Goal: Transaction & Acquisition: Purchase product/service

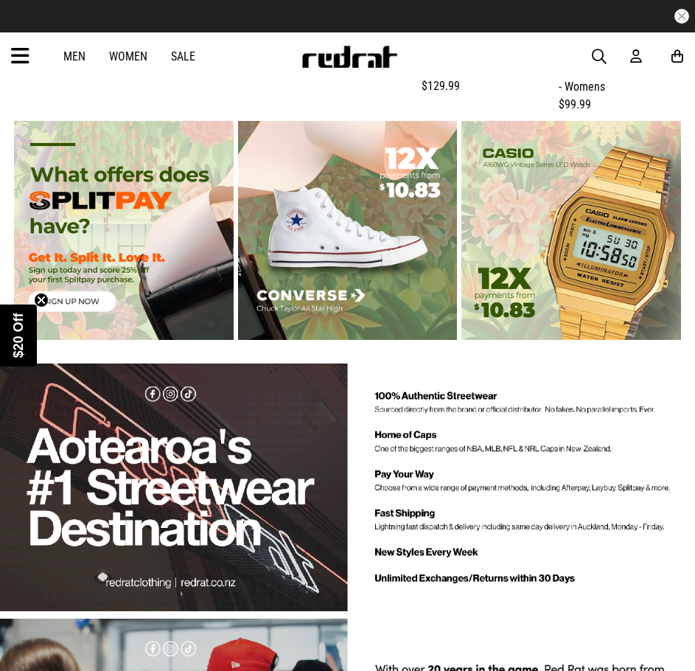
scroll to position [2212, 0]
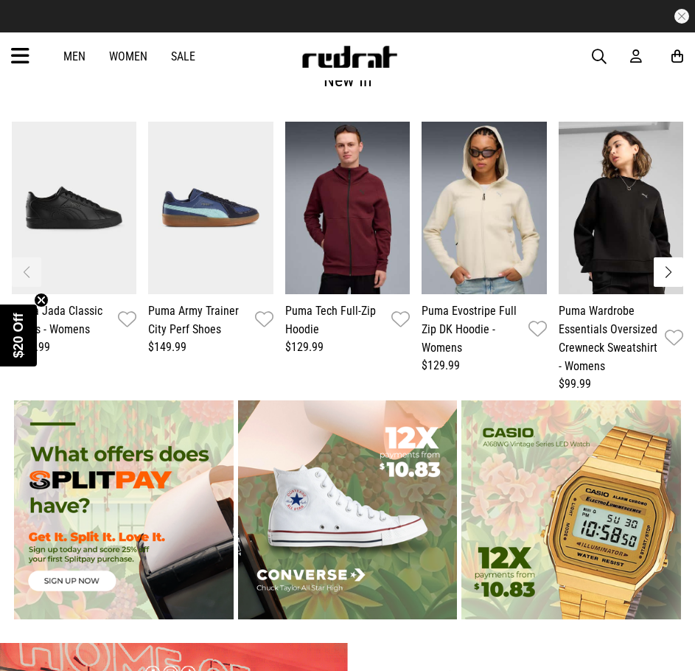
click at [70, 55] on link "Men" at bounding box center [74, 56] width 22 height 14
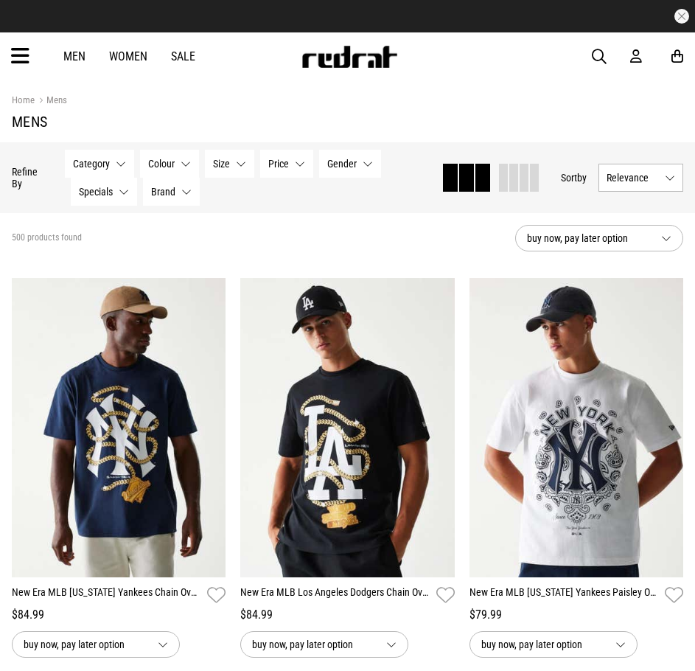
click at [21, 48] on icon at bounding box center [20, 56] width 18 height 24
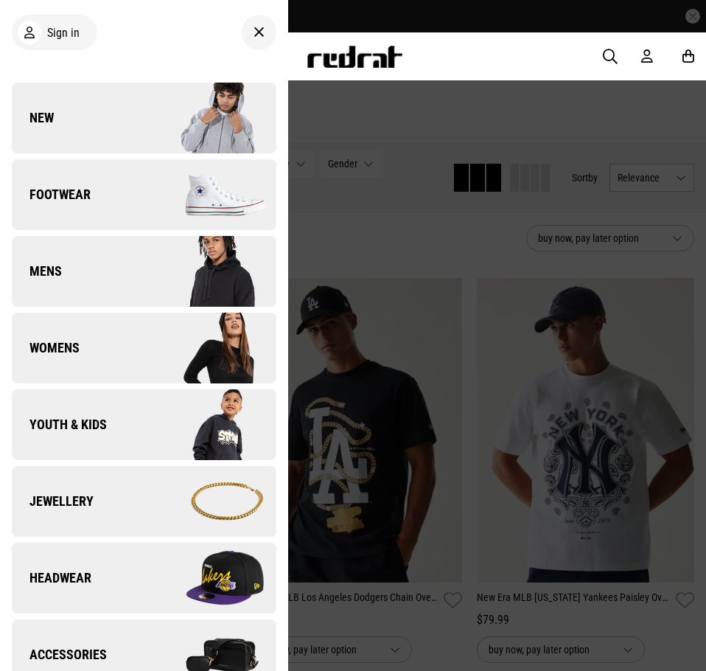
click at [114, 199] on link "Footwear" at bounding box center [144, 194] width 265 height 71
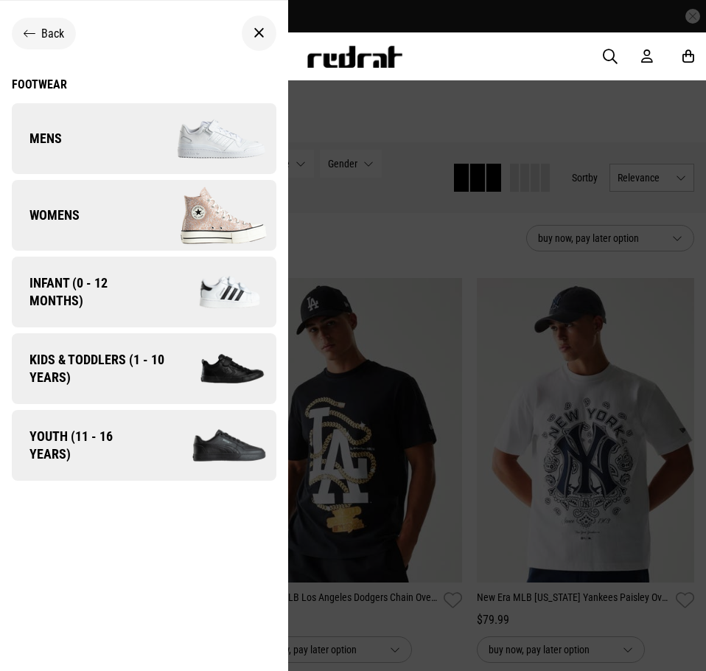
click at [36, 139] on span "Mens" at bounding box center [37, 139] width 50 height 18
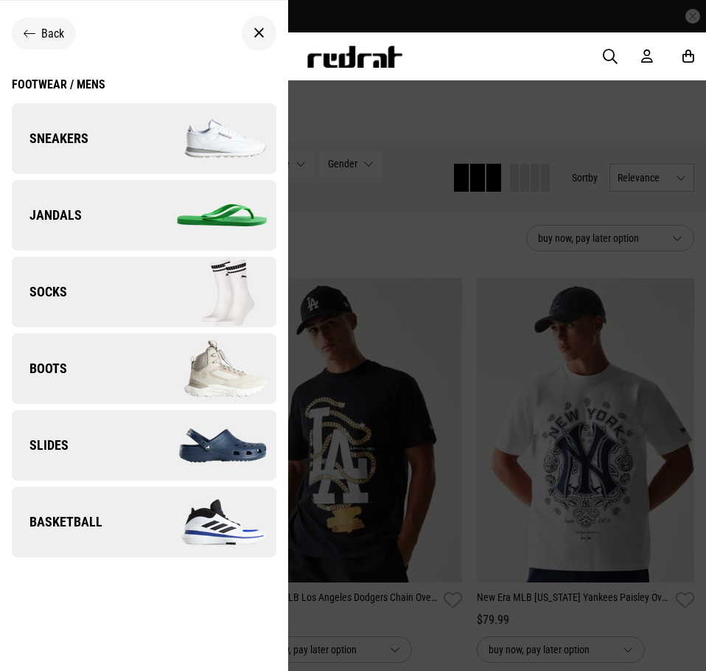
click at [37, 363] on span "Boots" at bounding box center [39, 369] width 55 height 18
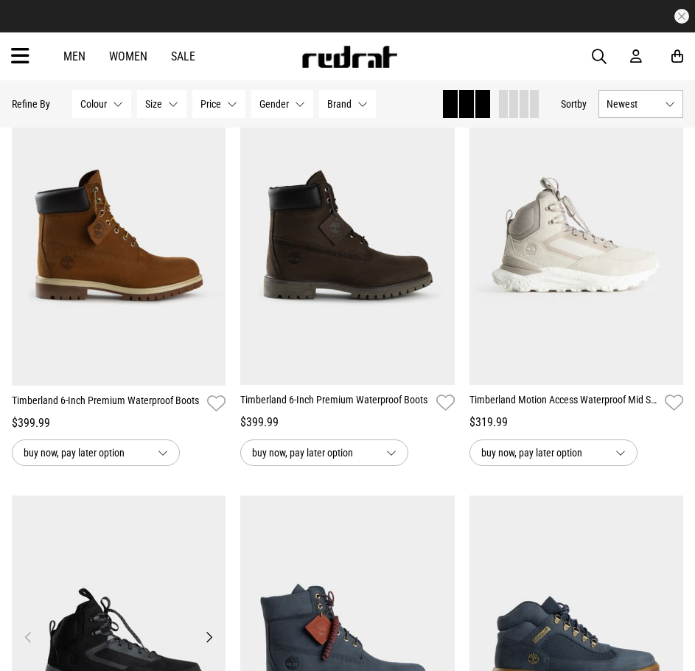
scroll to position [147, 0]
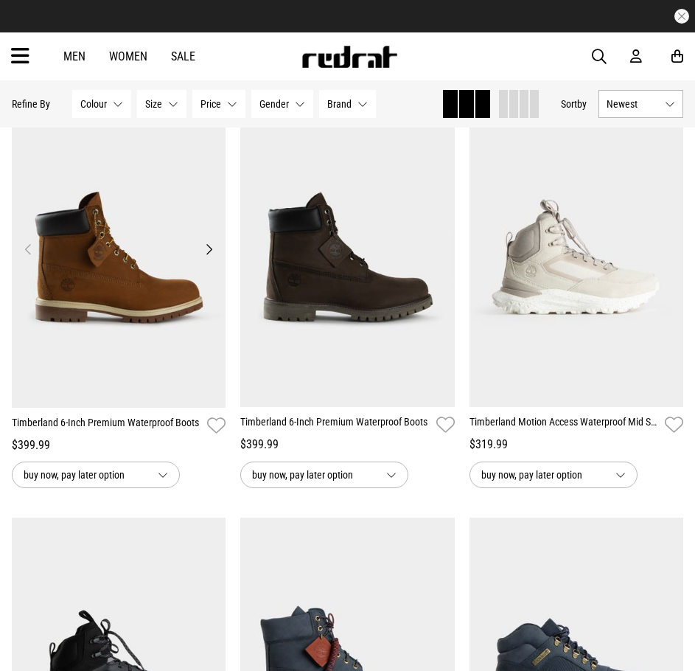
click at [152, 323] on img at bounding box center [119, 258] width 215 height 300
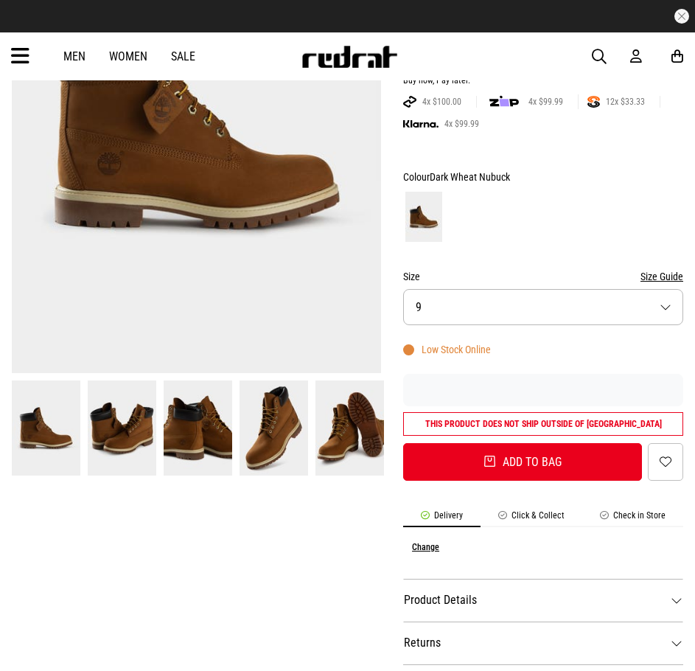
scroll to position [221, 0]
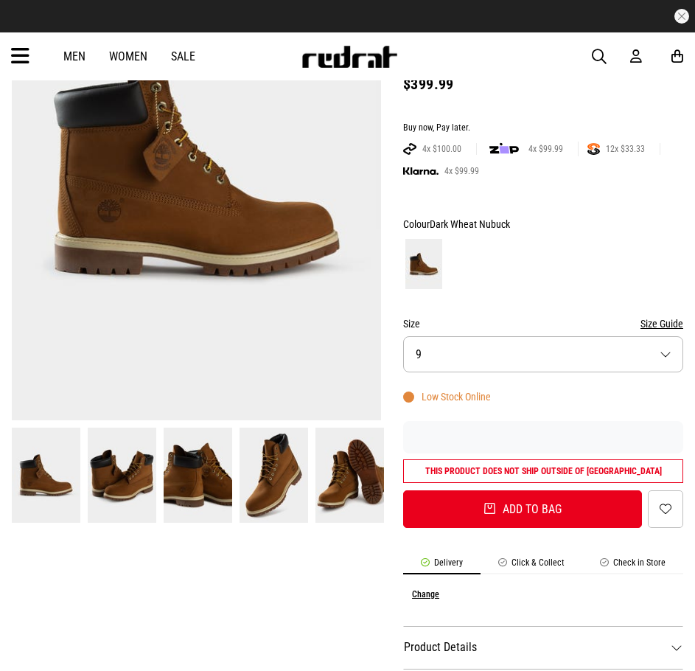
click at [596, 150] on img at bounding box center [594, 149] width 13 height 12
click at [604, 145] on span "12x $33.33" at bounding box center [625, 149] width 51 height 12
click at [602, 145] on span "12x $33.33" at bounding box center [625, 149] width 51 height 12
click at [425, 169] on img "button" at bounding box center [420, 171] width 35 height 8
click at [429, 173] on img "button" at bounding box center [420, 171] width 35 height 8
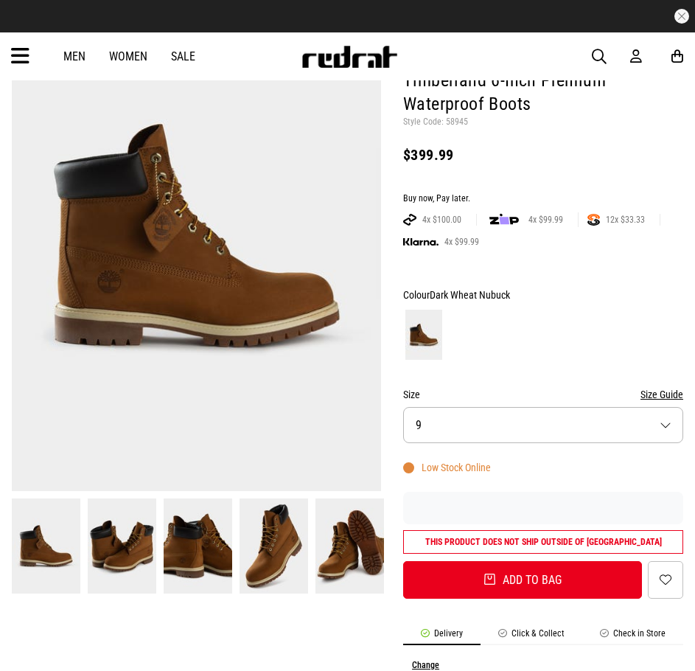
scroll to position [147, 0]
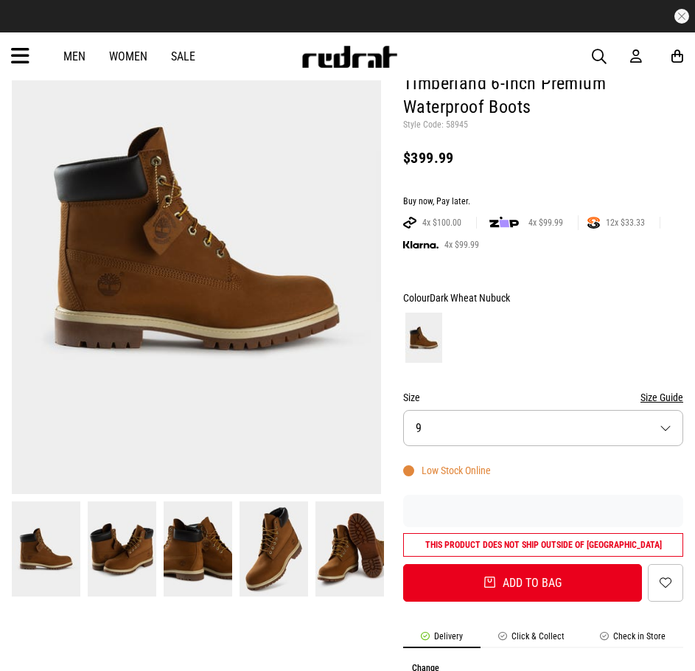
click at [594, 220] on img at bounding box center [594, 223] width 13 height 12
click at [596, 220] on img at bounding box center [594, 223] width 13 height 12
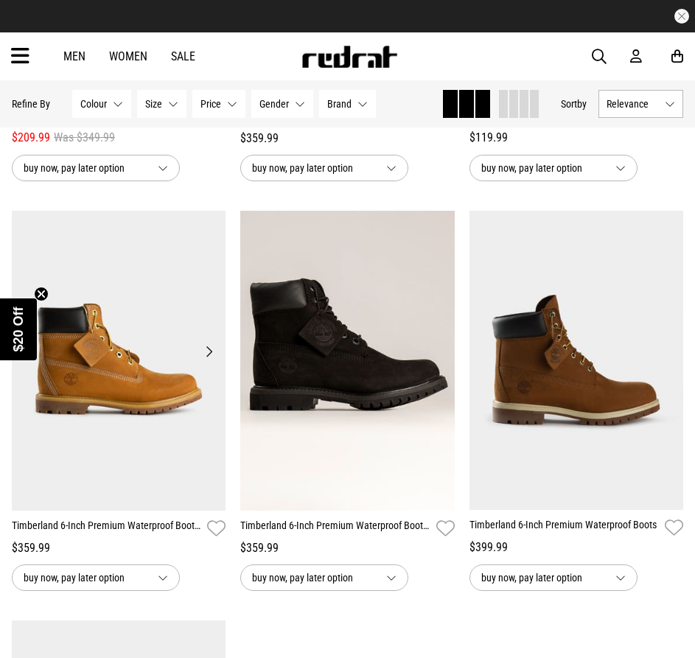
scroll to position [1622, 0]
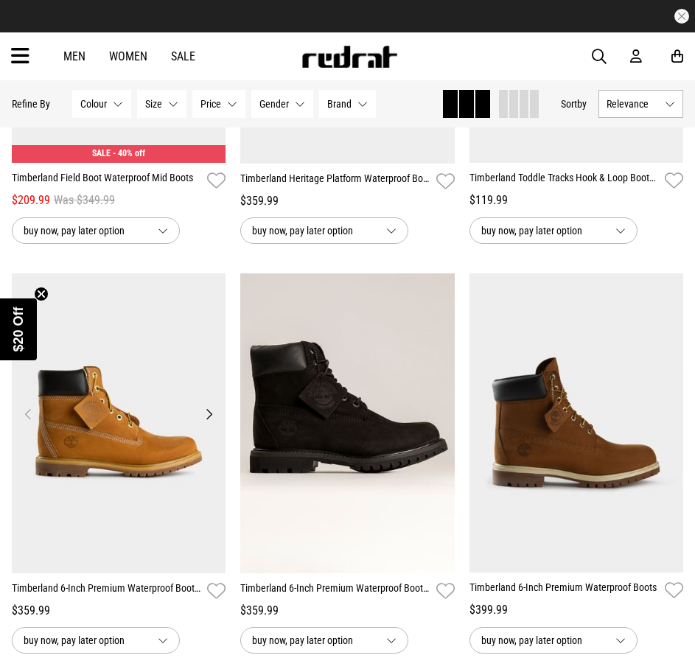
click at [170, 439] on img at bounding box center [119, 424] width 215 height 300
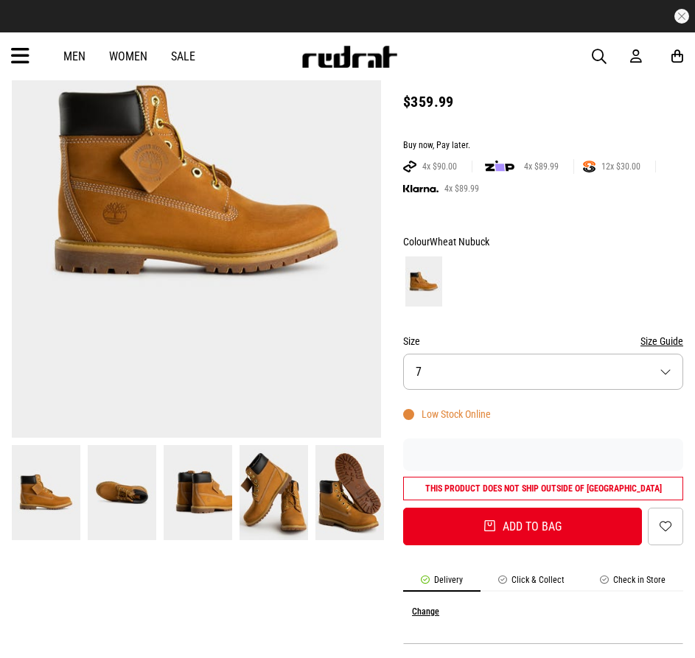
scroll to position [221, 0]
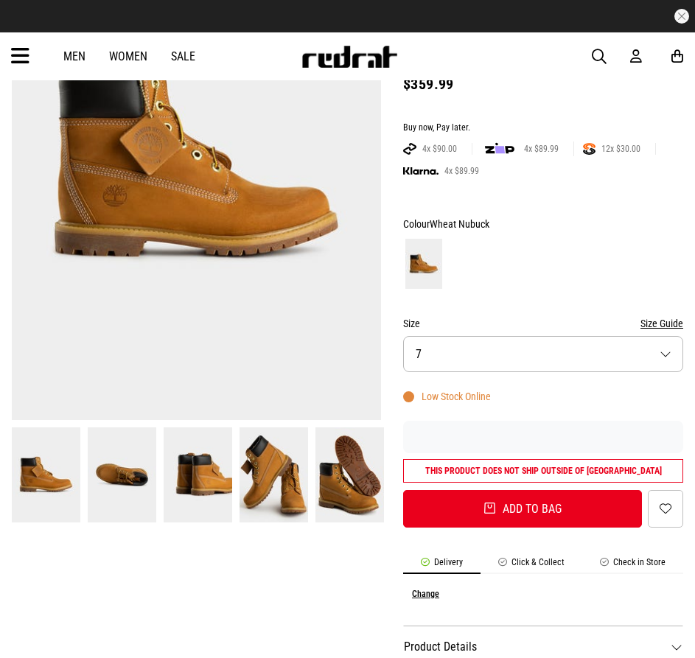
click at [127, 481] on img at bounding box center [122, 475] width 69 height 95
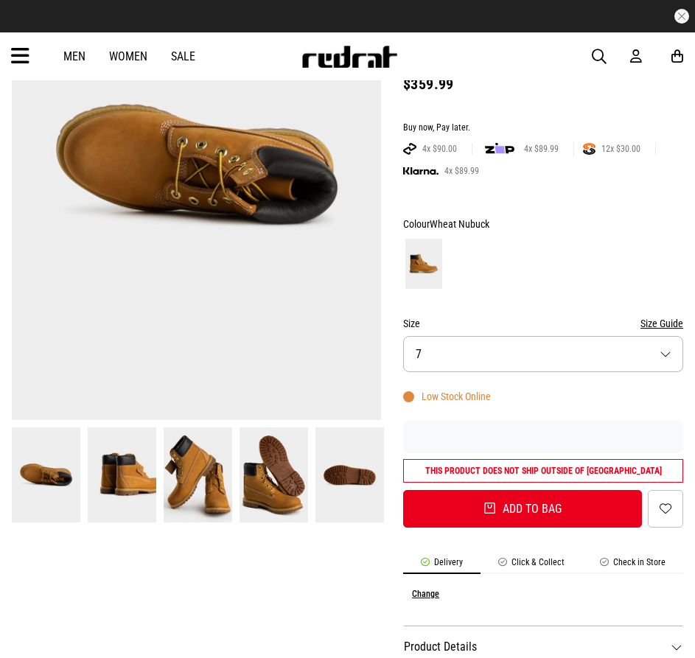
click at [144, 479] on img at bounding box center [122, 475] width 69 height 95
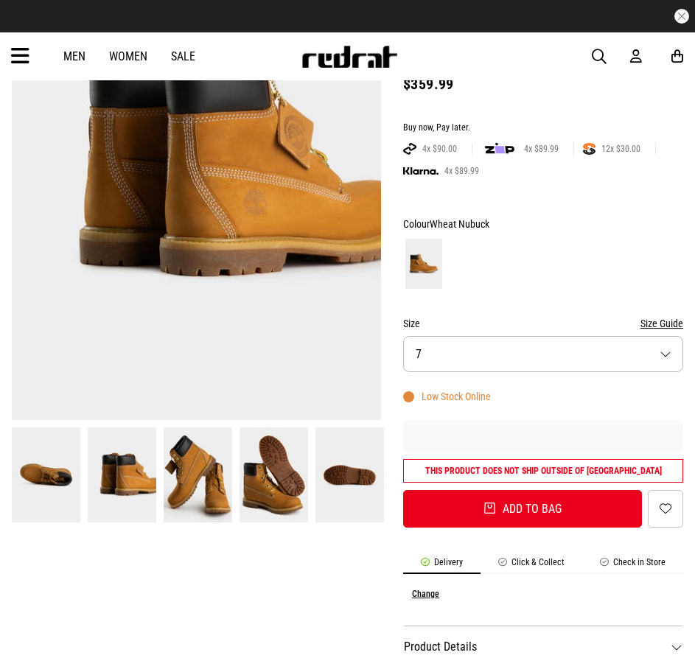
click at [197, 477] on img at bounding box center [198, 475] width 69 height 95
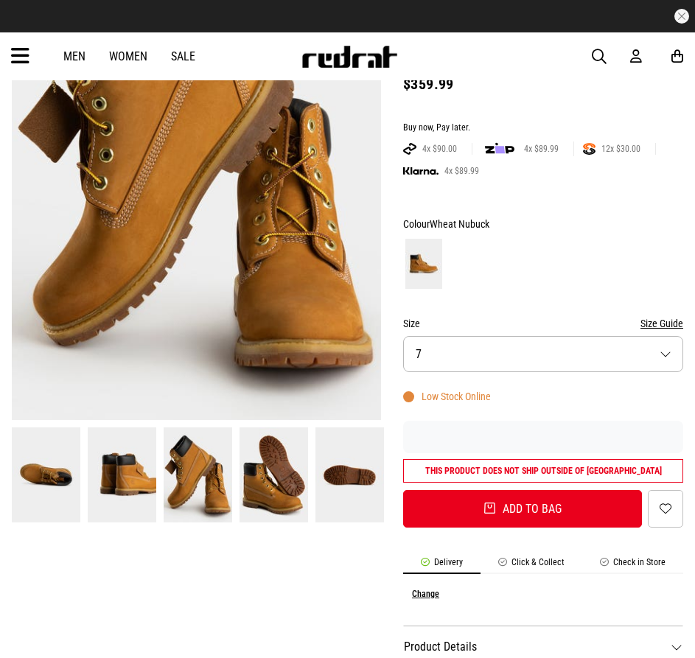
click at [260, 488] on img at bounding box center [274, 475] width 69 height 95
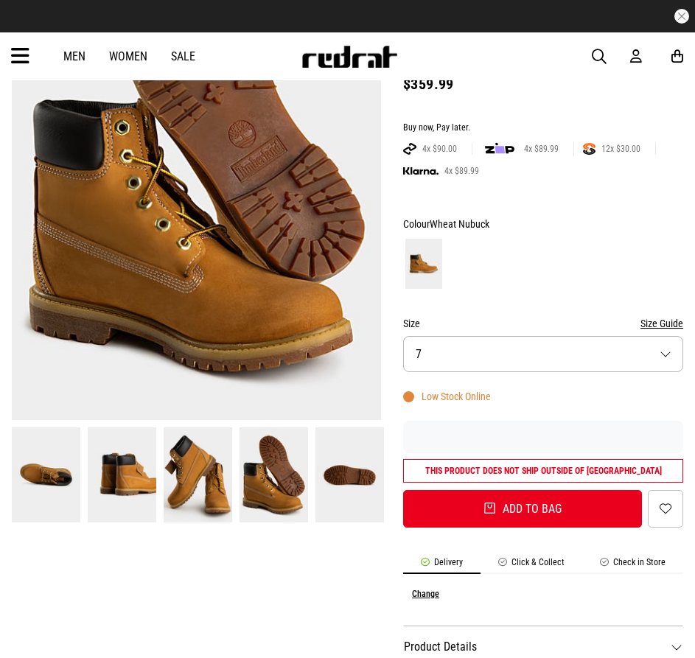
click at [347, 478] on img at bounding box center [350, 475] width 69 height 95
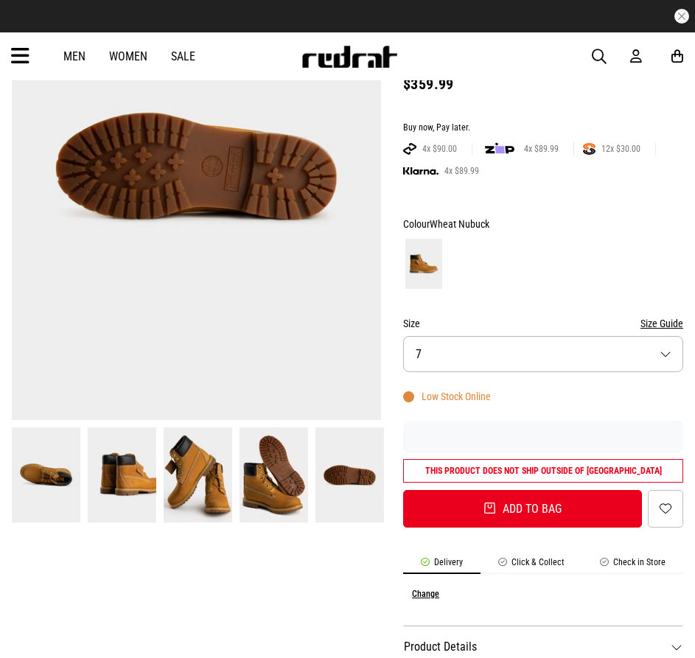
click at [509, 359] on button "Size 7" at bounding box center [543, 354] width 280 height 36
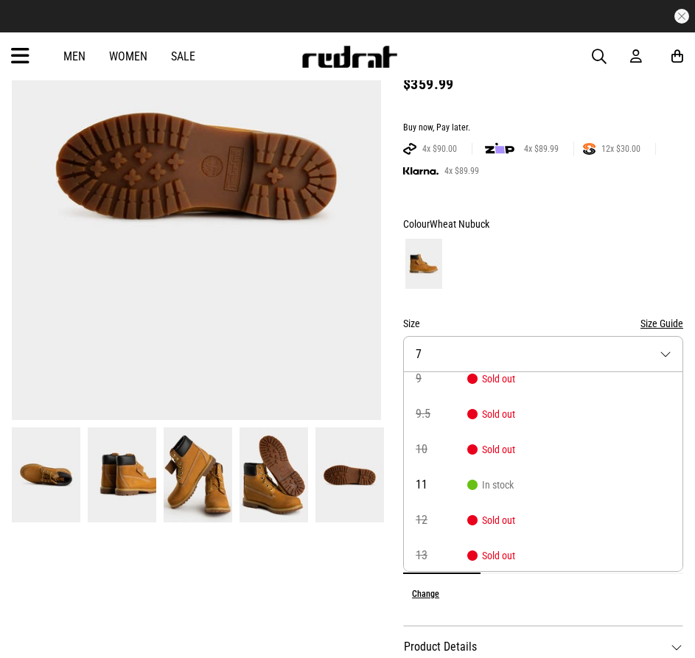
scroll to position [190, 0]
click at [323, 354] on img at bounding box center [197, 165] width 370 height 510
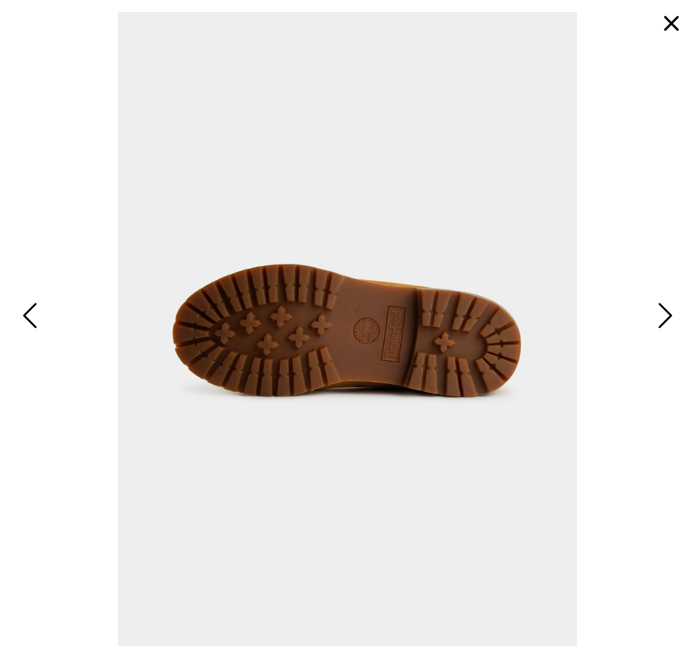
click at [664, 18] on button "button" at bounding box center [671, 23] width 35 height 35
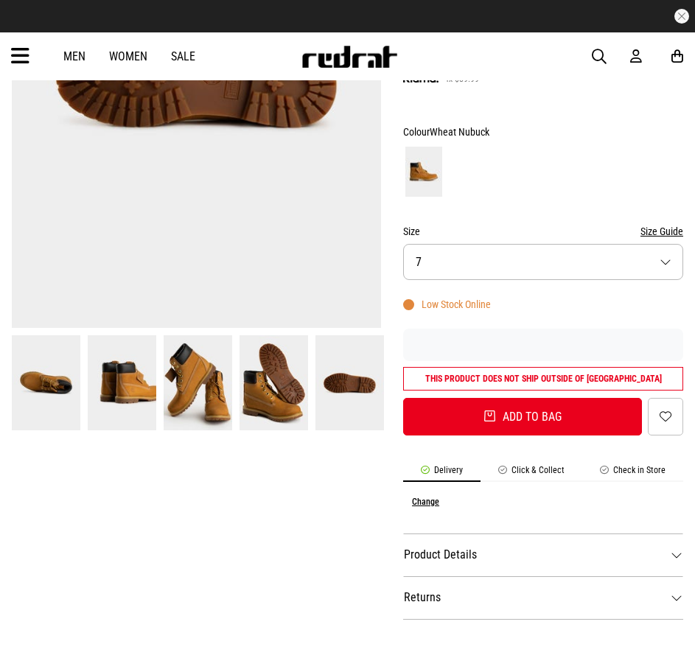
scroll to position [260, 0]
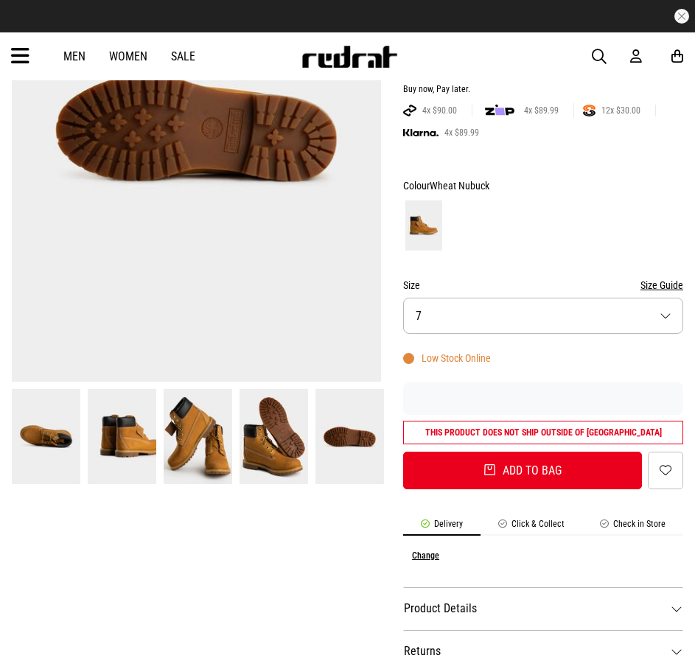
click at [214, 466] on img at bounding box center [198, 436] width 69 height 95
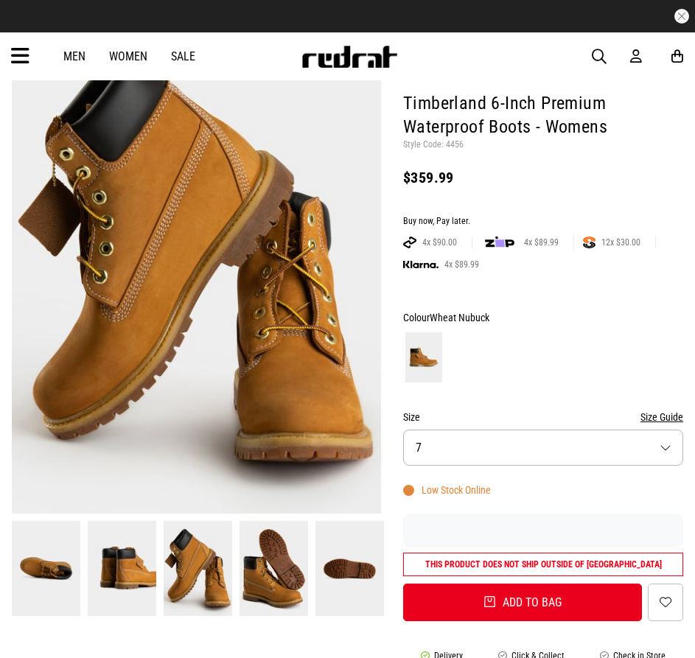
scroll to position [38, 0]
